Goal: Transaction & Acquisition: Obtain resource

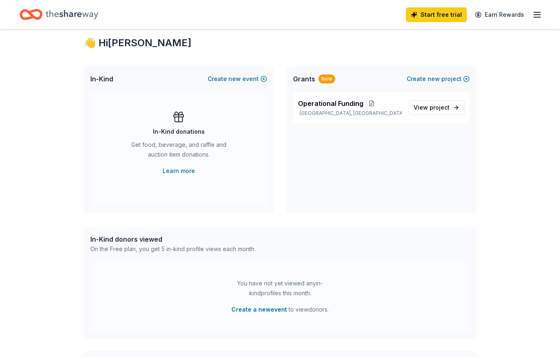
scroll to position [22, 0]
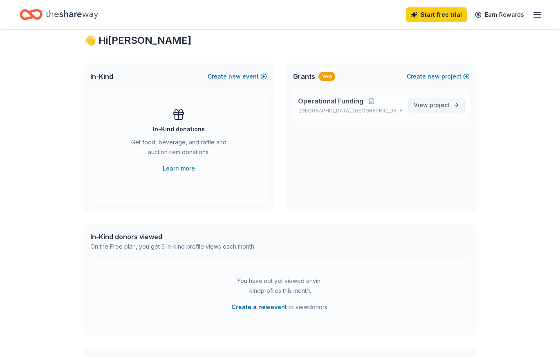
click at [439, 105] on span "project" at bounding box center [439, 104] width 20 height 7
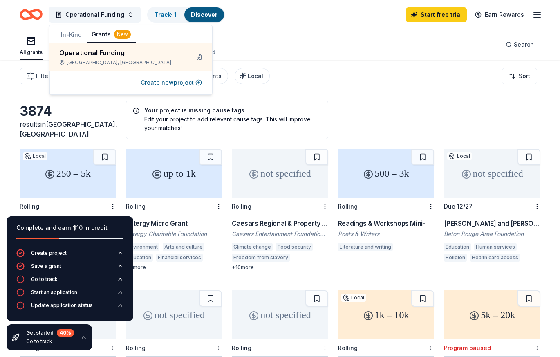
click at [120, 188] on div "250 – 5k Local Rolling Discretionary Donations Baptist Community Ministries Fou…" at bounding box center [280, 280] width 521 height 263
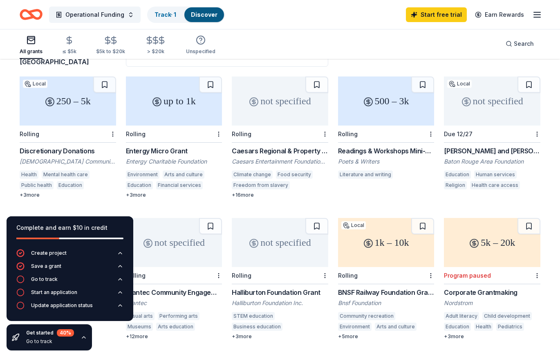
scroll to position [74, 0]
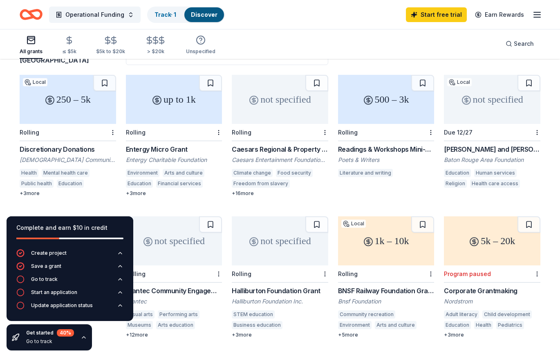
click at [166, 147] on div "Entergy Micro Grant" at bounding box center [174, 149] width 96 height 10
click at [477, 188] on div "Education Human services Religion Health care access" at bounding box center [492, 179] width 96 height 21
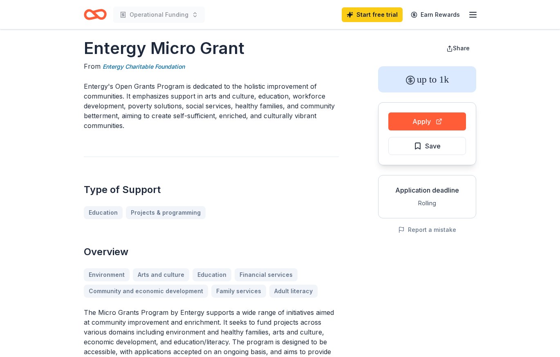
scroll to position [4, 0]
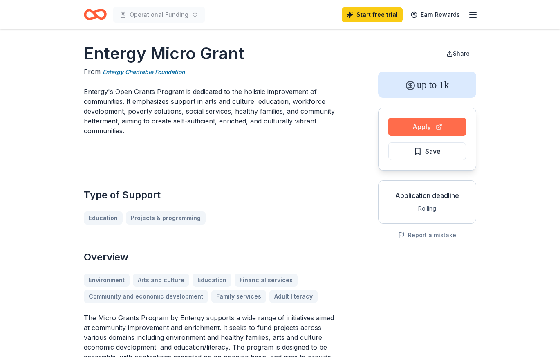
click at [419, 129] on button "Apply" at bounding box center [427, 127] width 78 height 18
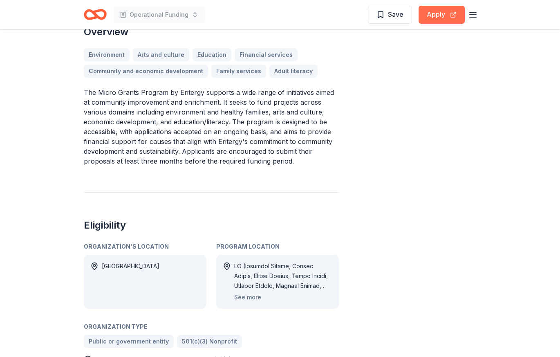
scroll to position [226, 0]
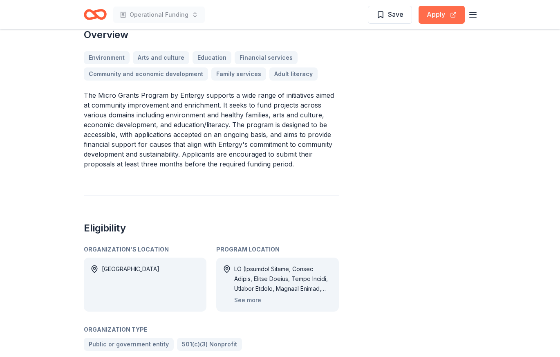
click at [444, 15] on button "Apply" at bounding box center [441, 15] width 46 height 18
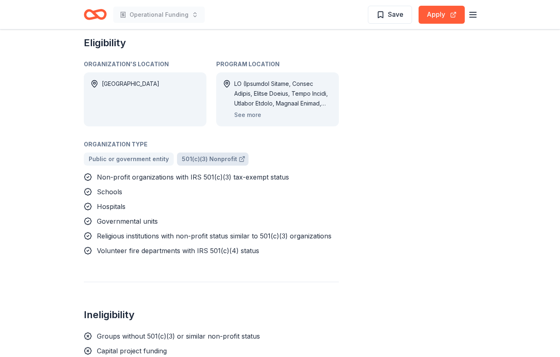
scroll to position [412, 0]
